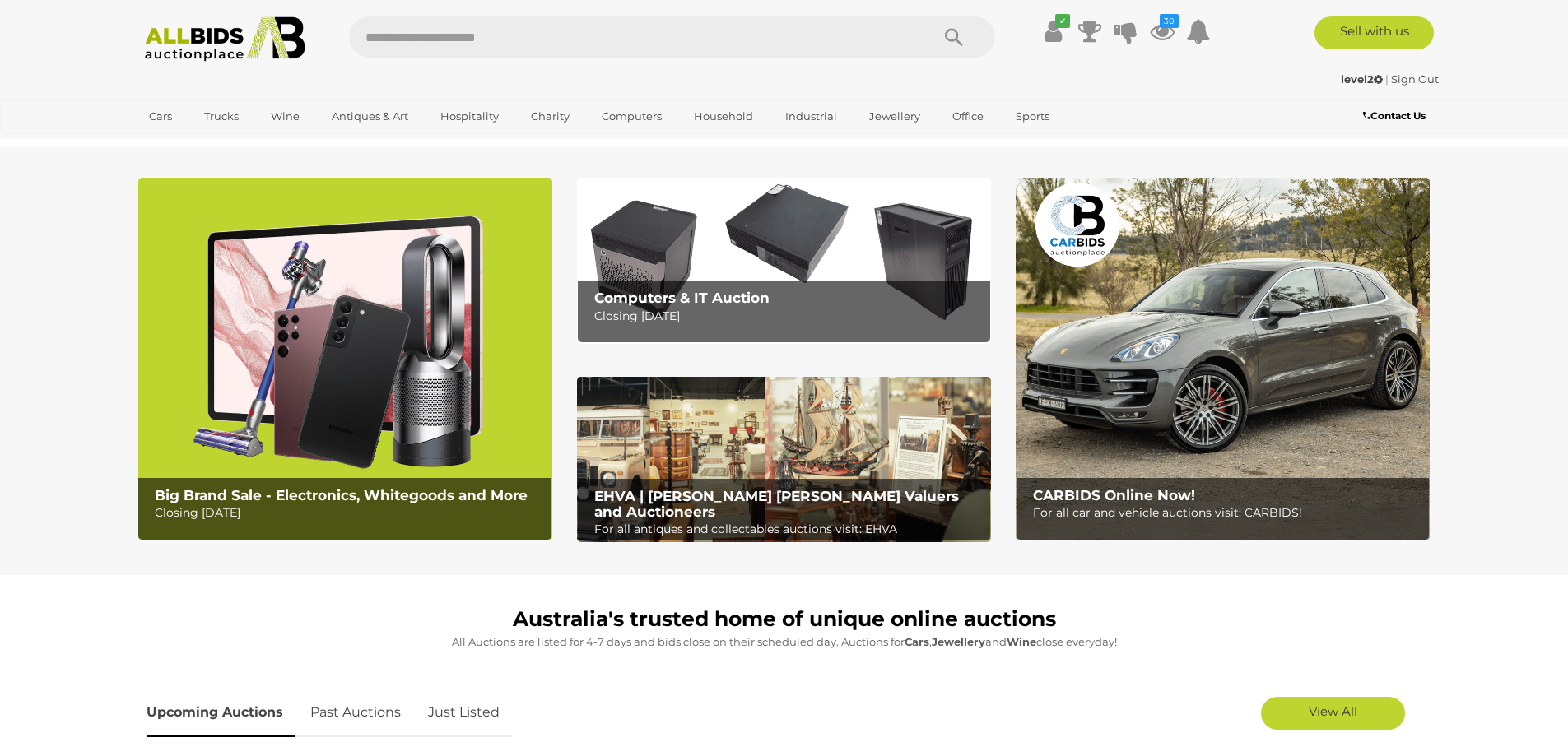
click at [290, 41] on img at bounding box center [225, 38] width 179 height 45
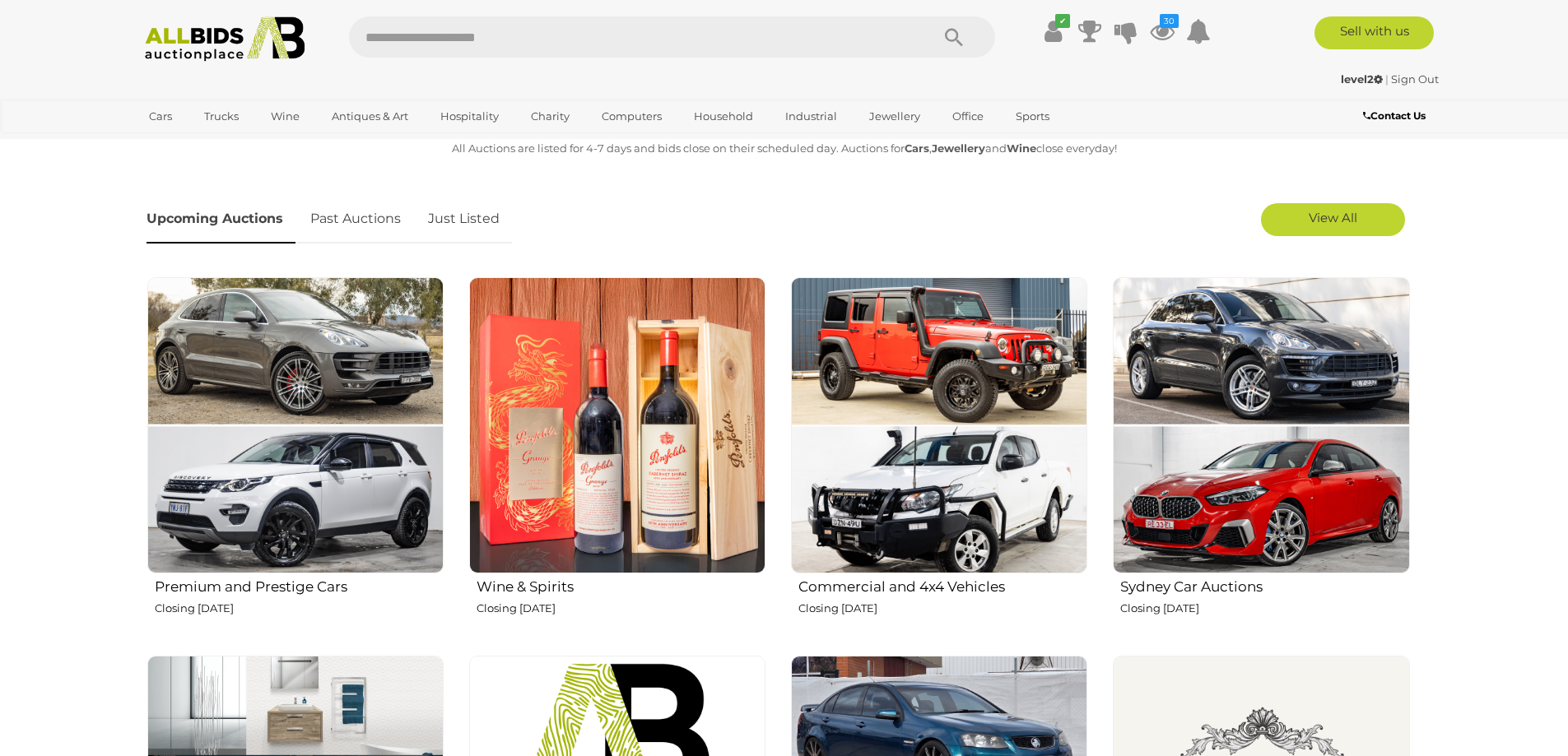
click at [435, 221] on link "Just Listed" at bounding box center [464, 219] width 96 height 49
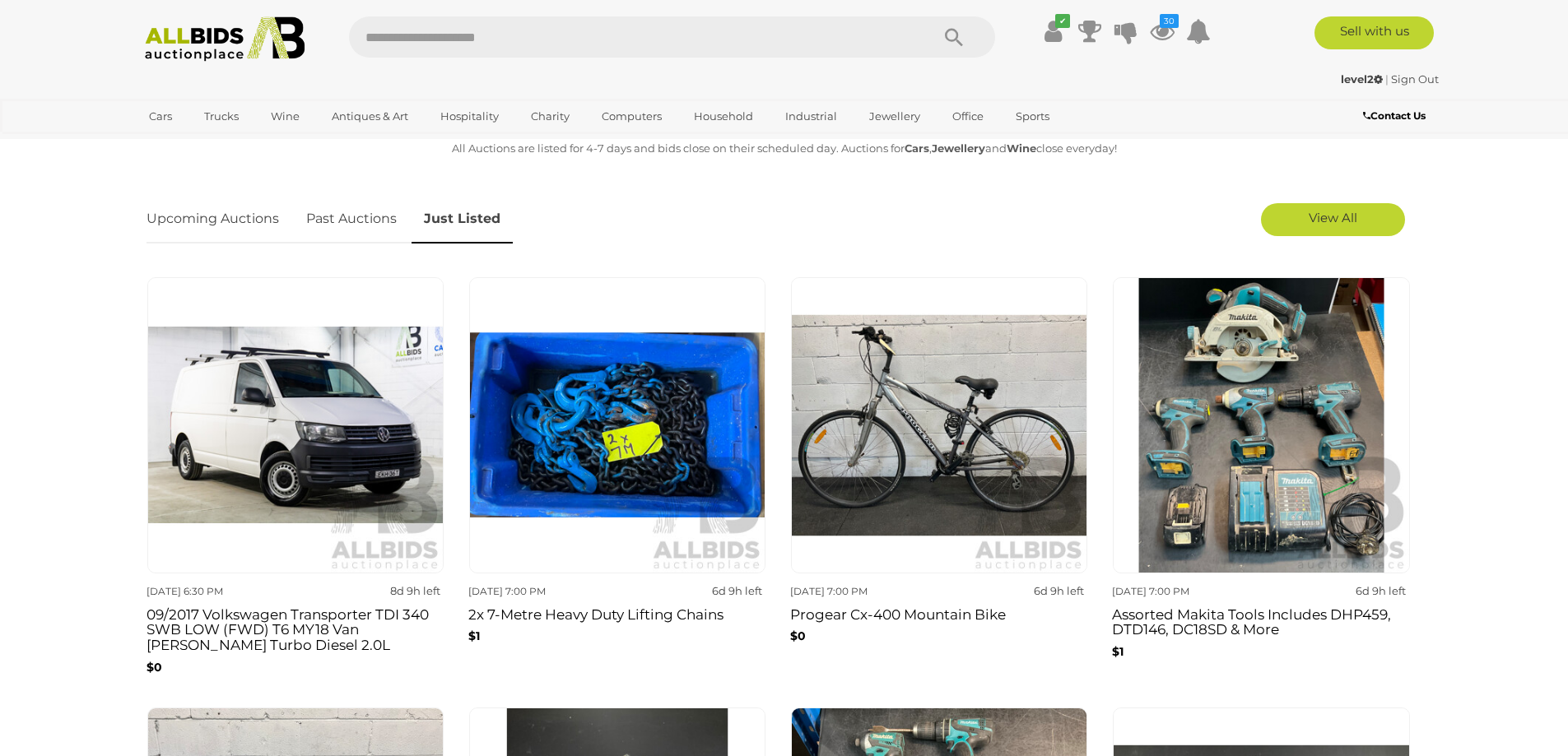
click at [199, 39] on img at bounding box center [225, 38] width 179 height 45
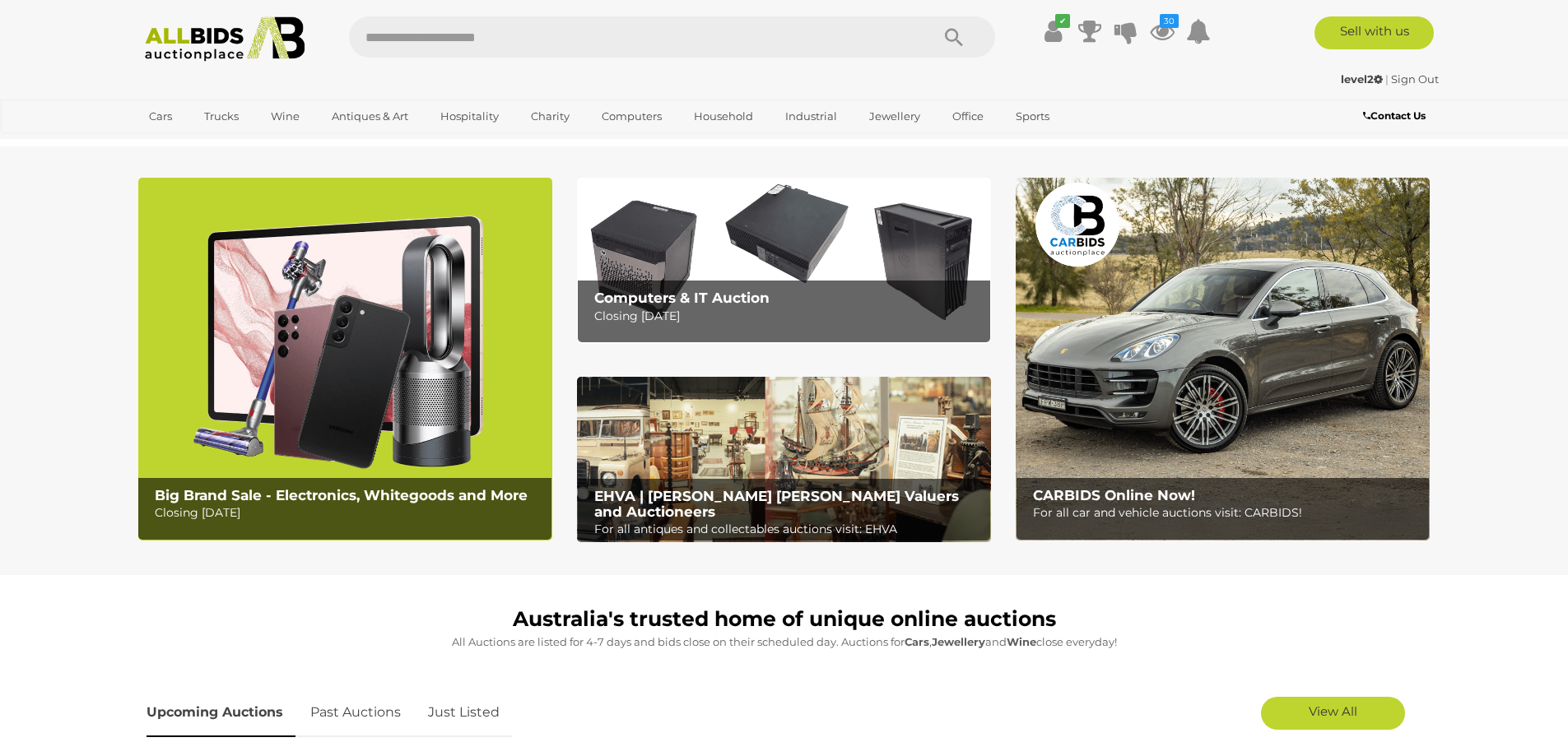
scroll to position [494, 0]
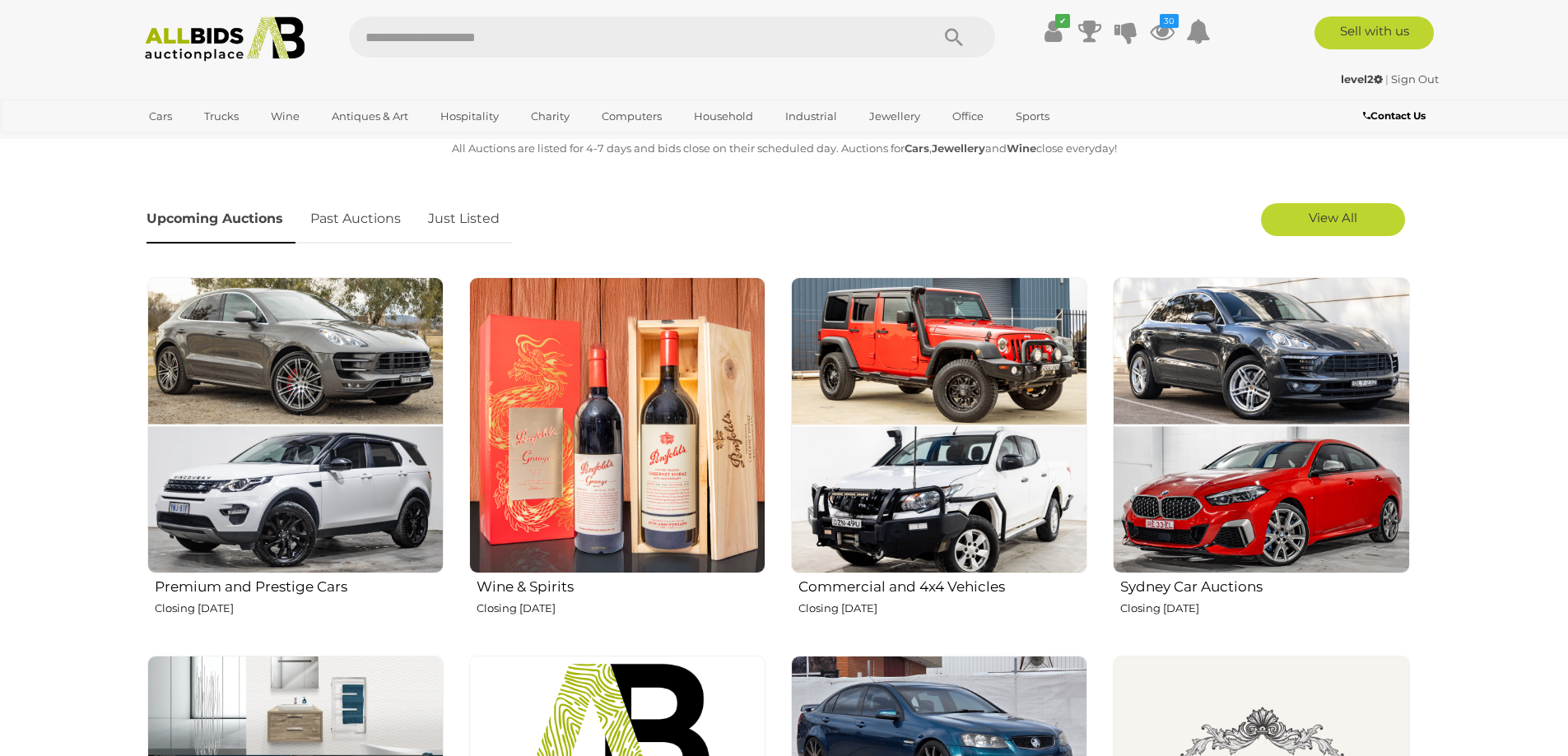
click at [482, 217] on link "Just Listed" at bounding box center [464, 219] width 96 height 49
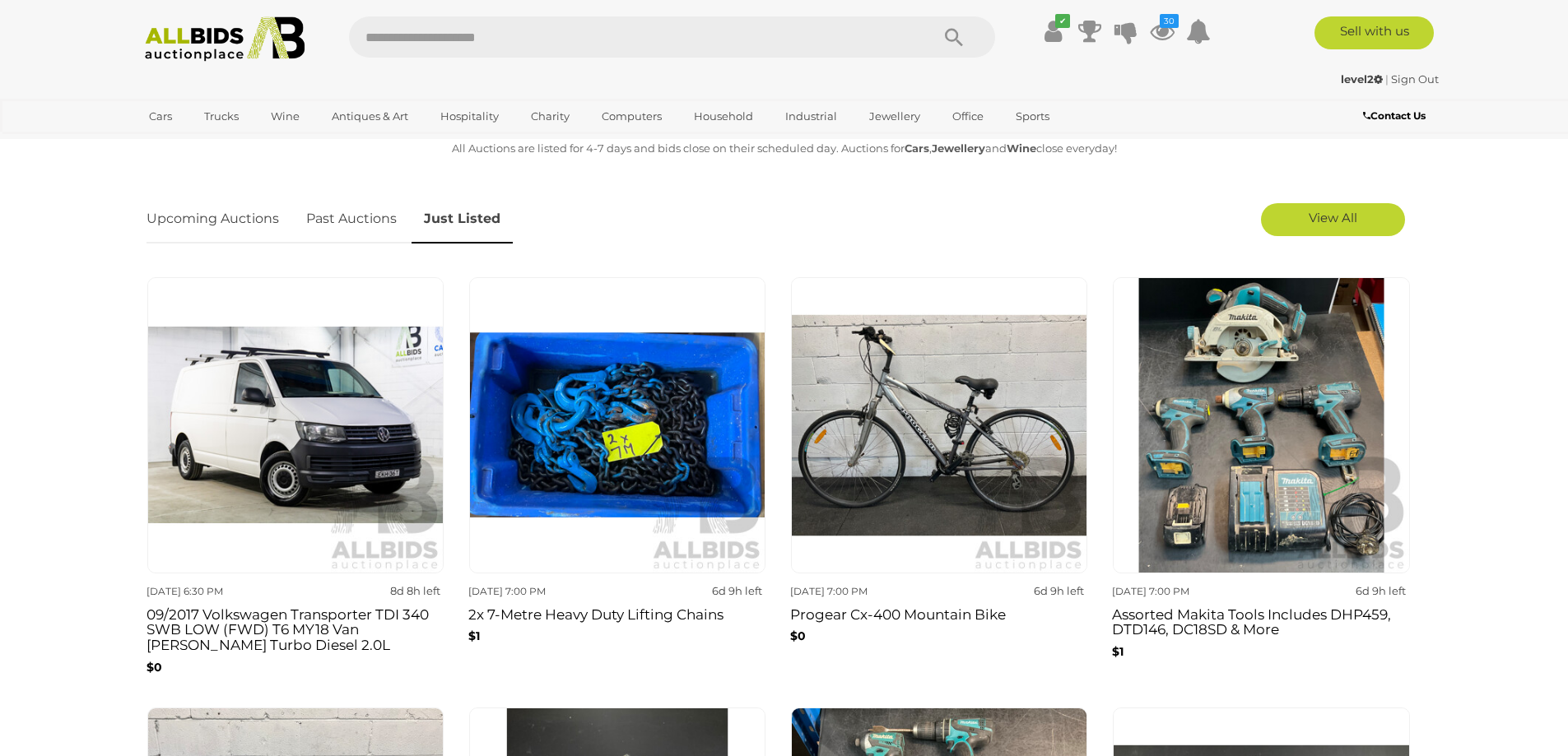
click at [281, 52] on img at bounding box center [225, 38] width 179 height 45
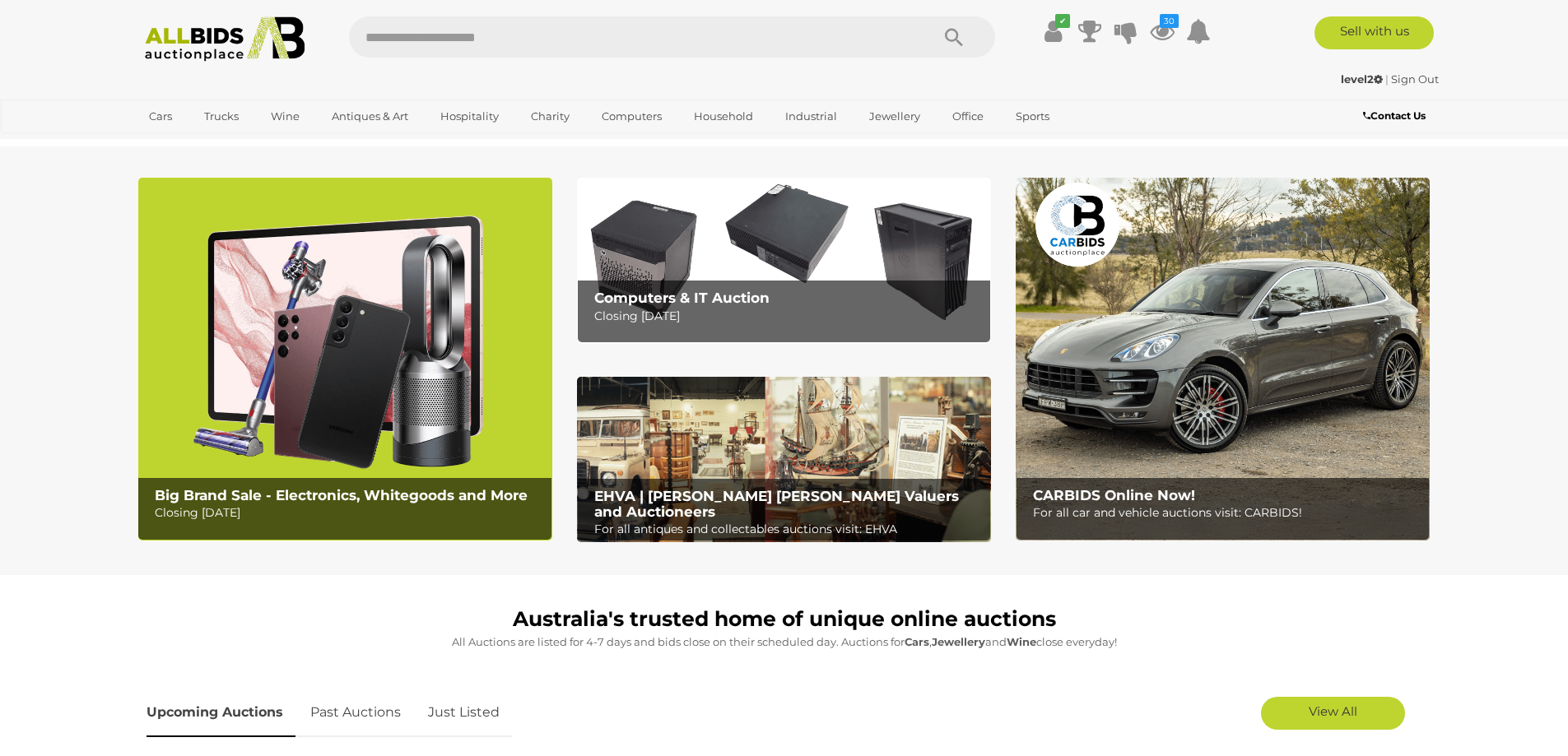
scroll to position [494, 0]
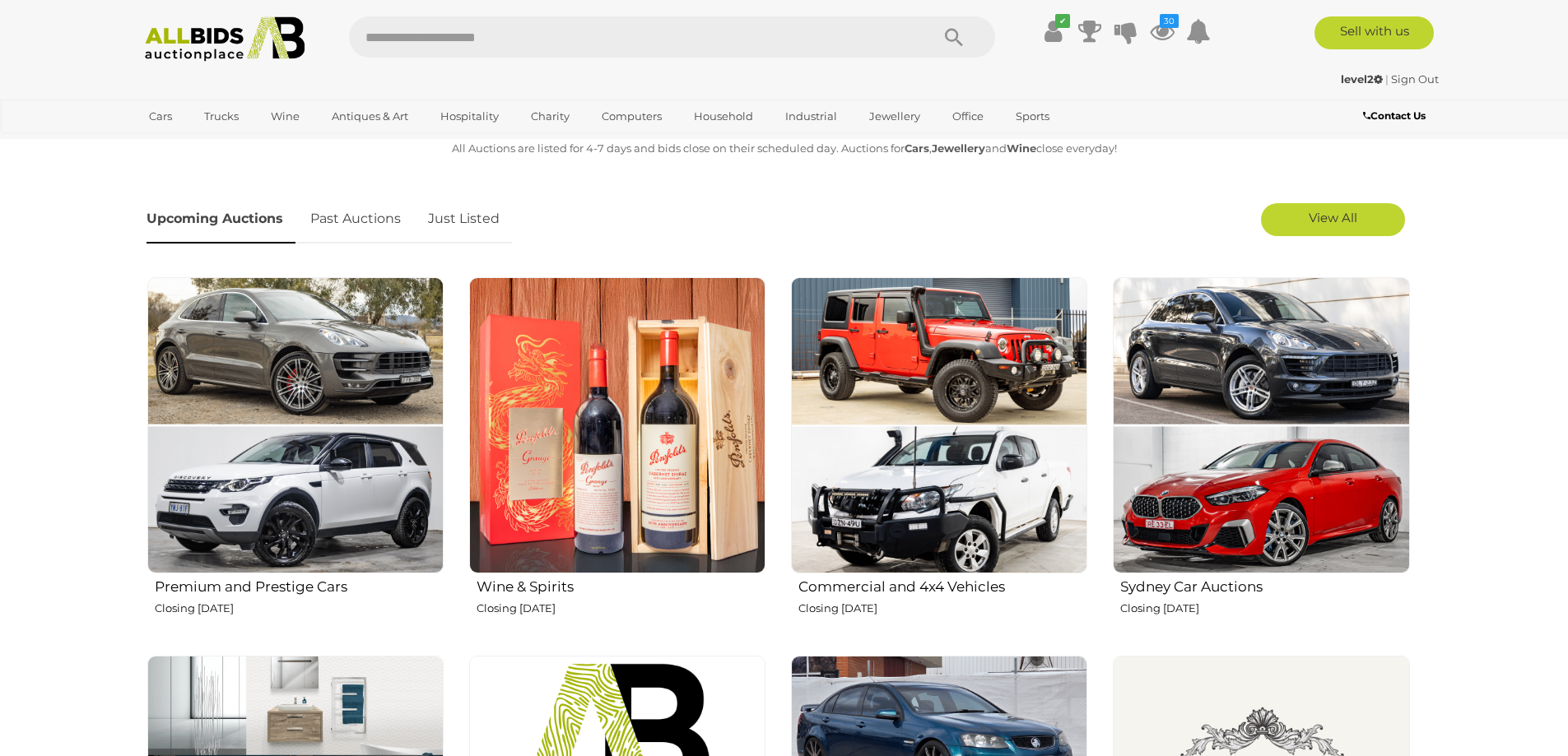
click at [508, 221] on link "Just Listed" at bounding box center [464, 219] width 96 height 49
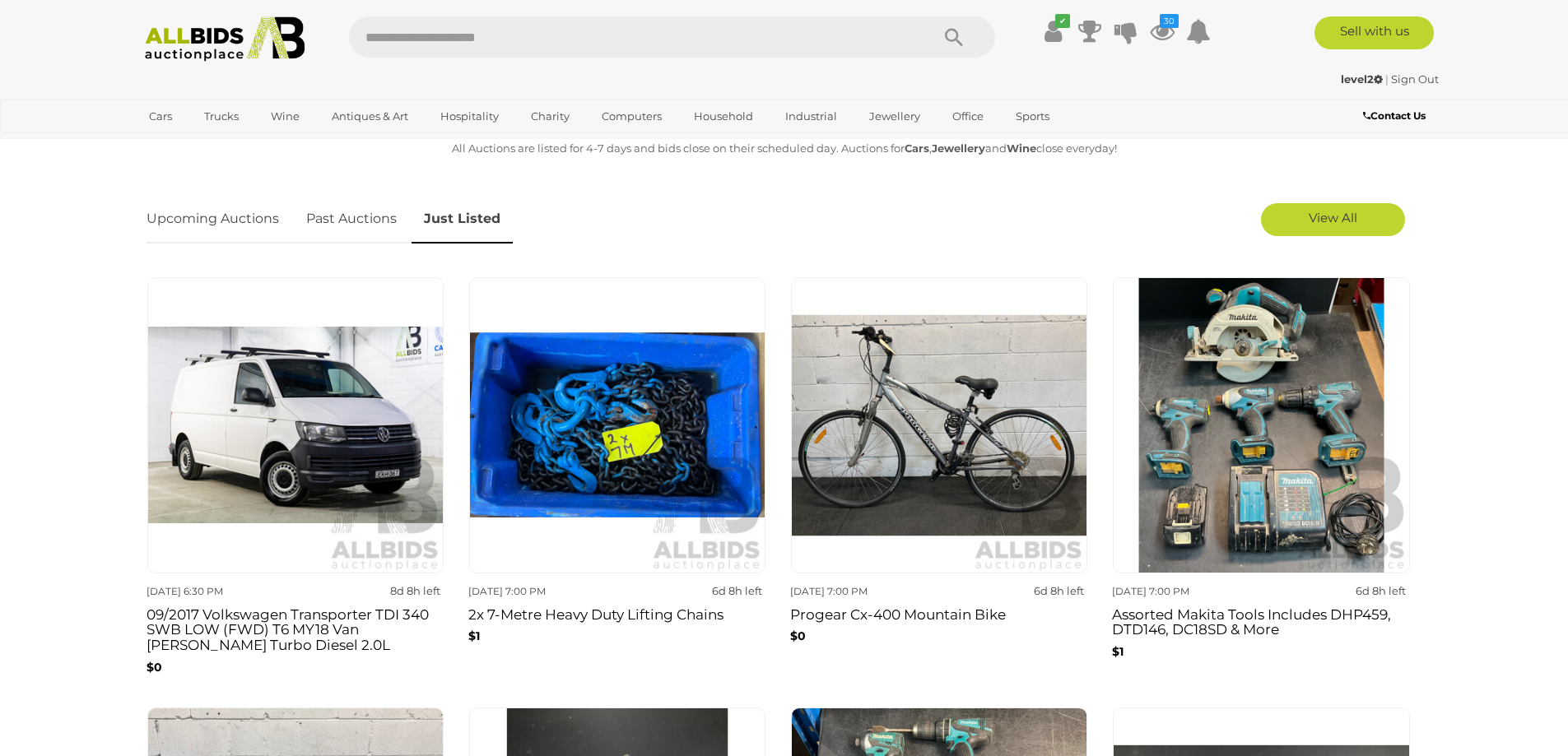
click at [273, 52] on img at bounding box center [225, 38] width 179 height 45
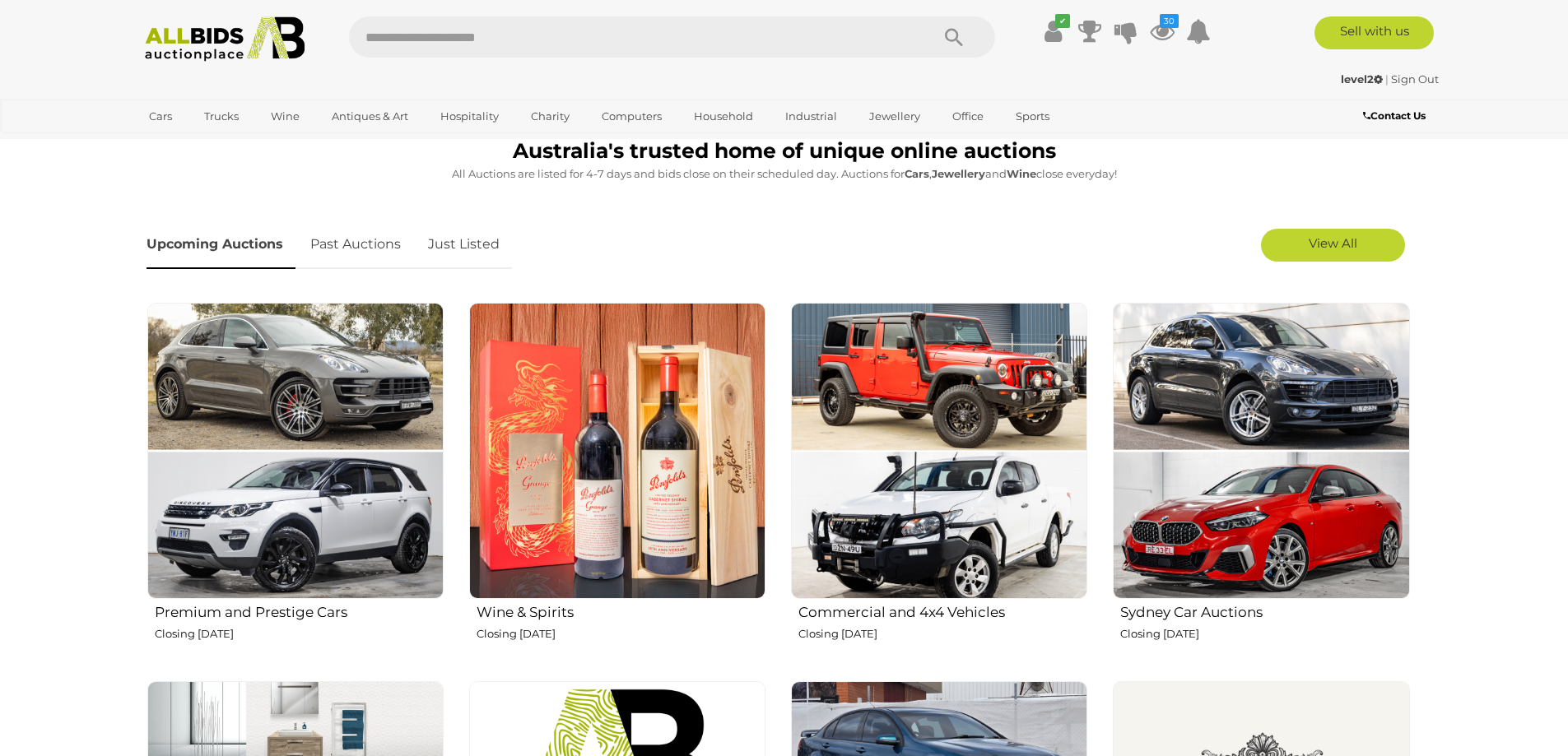
scroll to position [494, 0]
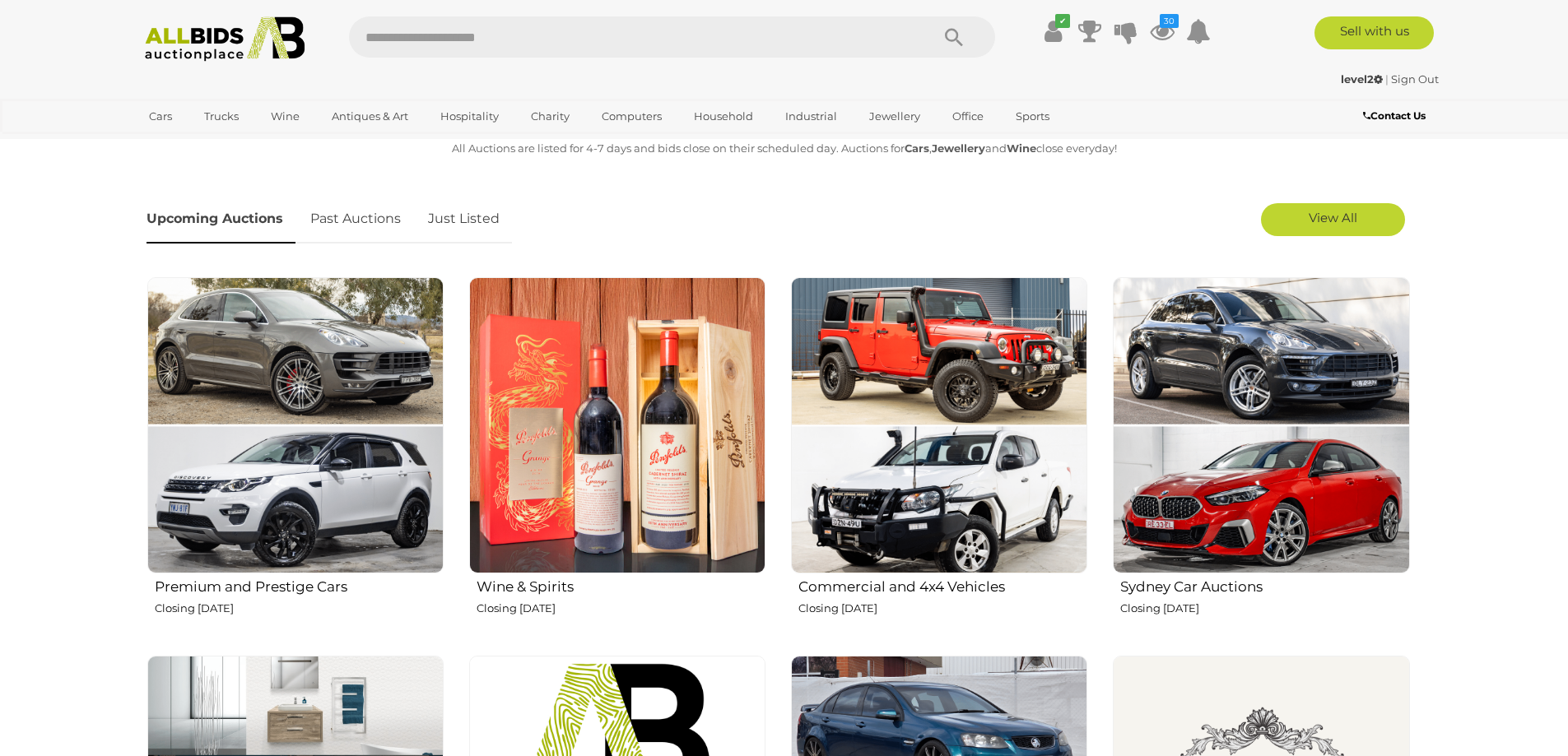
click at [468, 224] on link "Just Listed" at bounding box center [464, 219] width 96 height 49
